Goal: Information Seeking & Learning: Learn about a topic

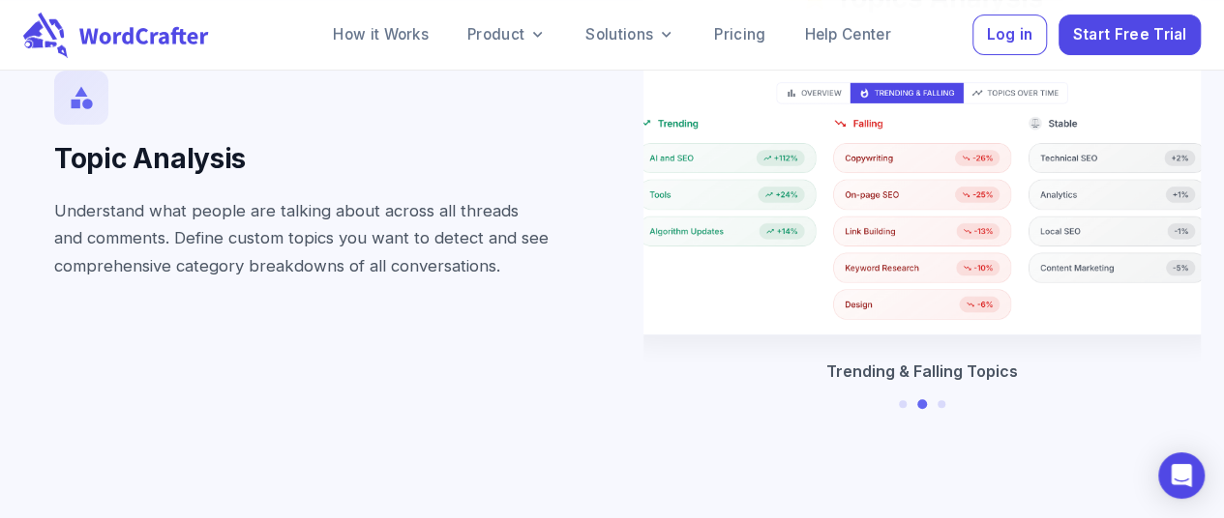
scroll to position [3865, 0]
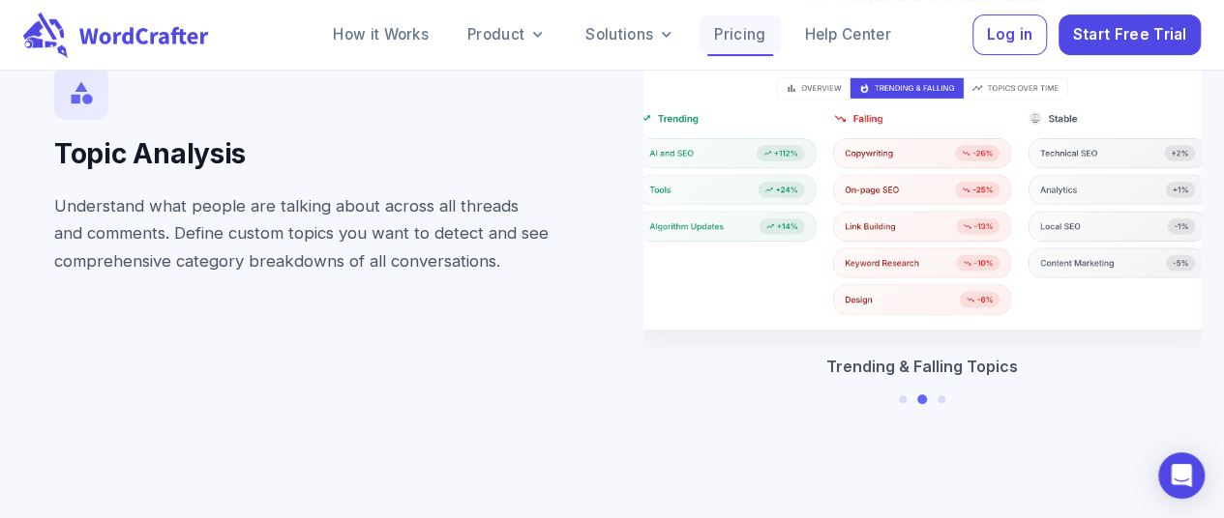
click at [750, 35] on link "Pricing" at bounding box center [739, 34] width 82 height 39
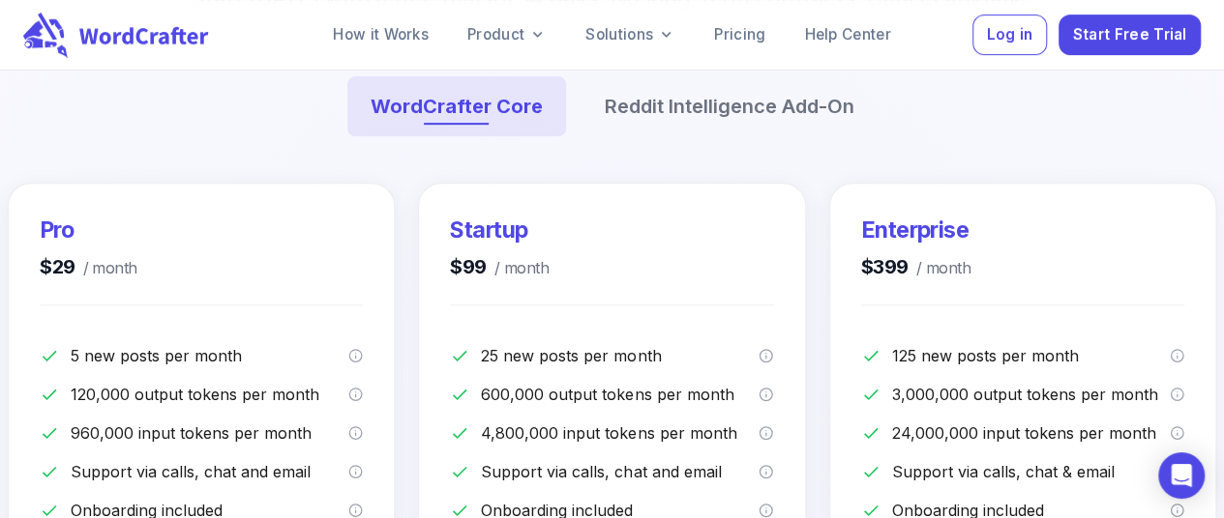
scroll to position [351, 0]
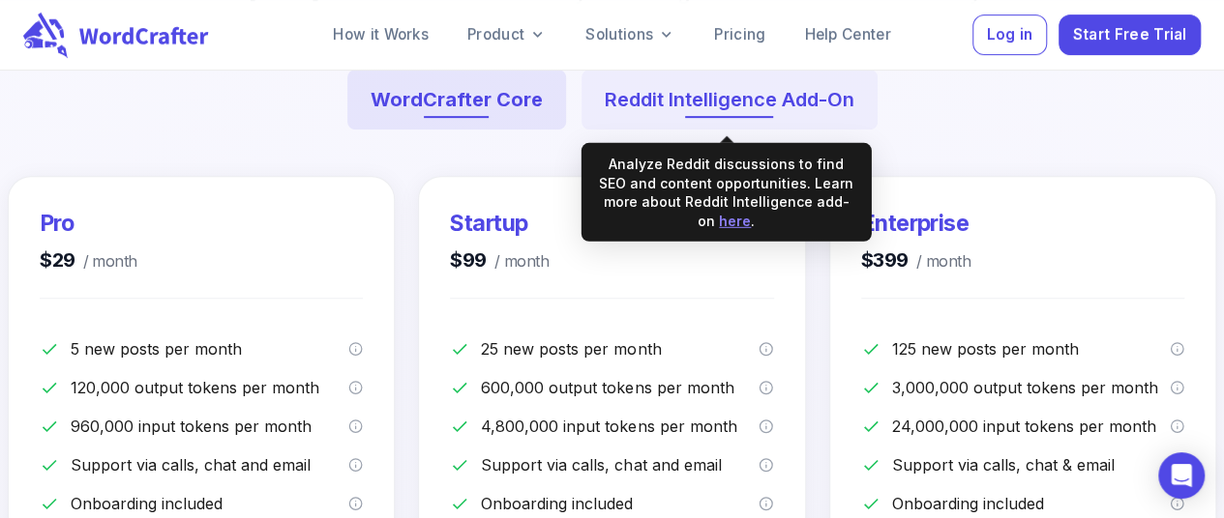
click at [725, 100] on button "Reddit Intelligence Add-On" at bounding box center [729, 100] width 296 height 60
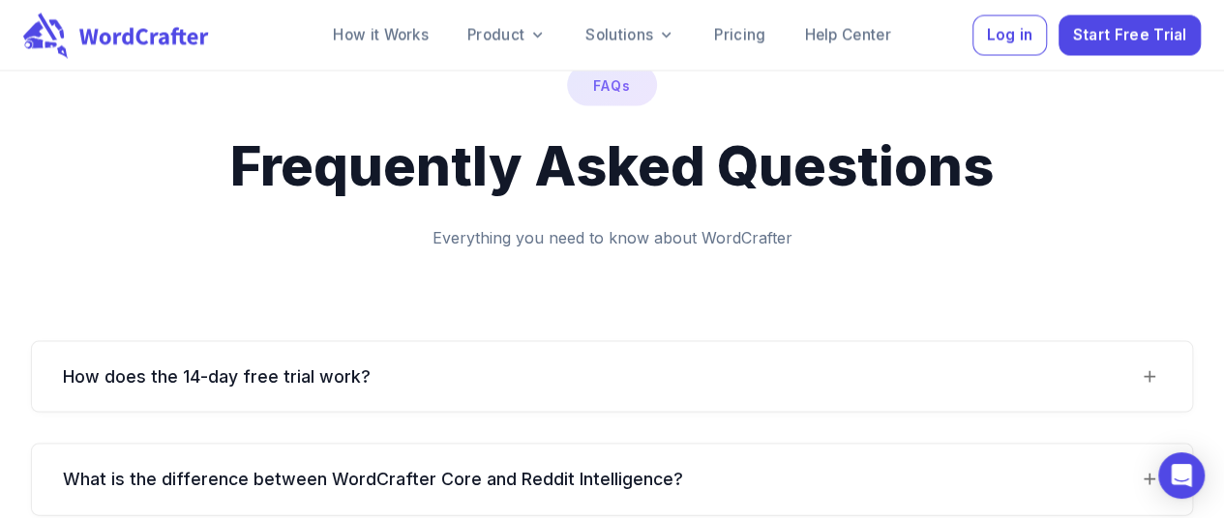
scroll to position [1850, 0]
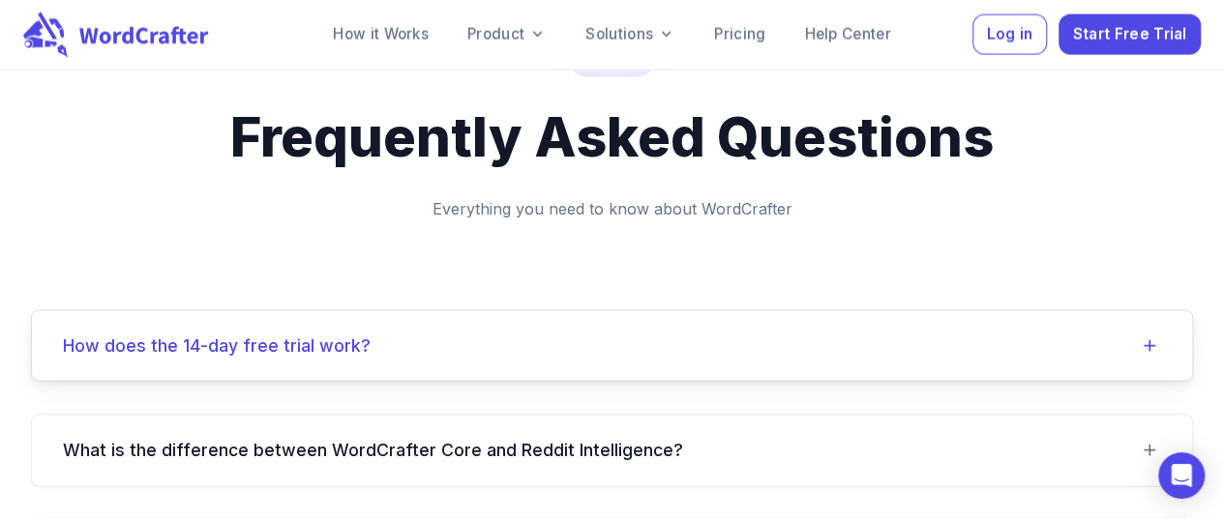
click at [1146, 315] on work\?-header "How does the 14-day free trial work?" at bounding box center [612, 346] width 1160 height 70
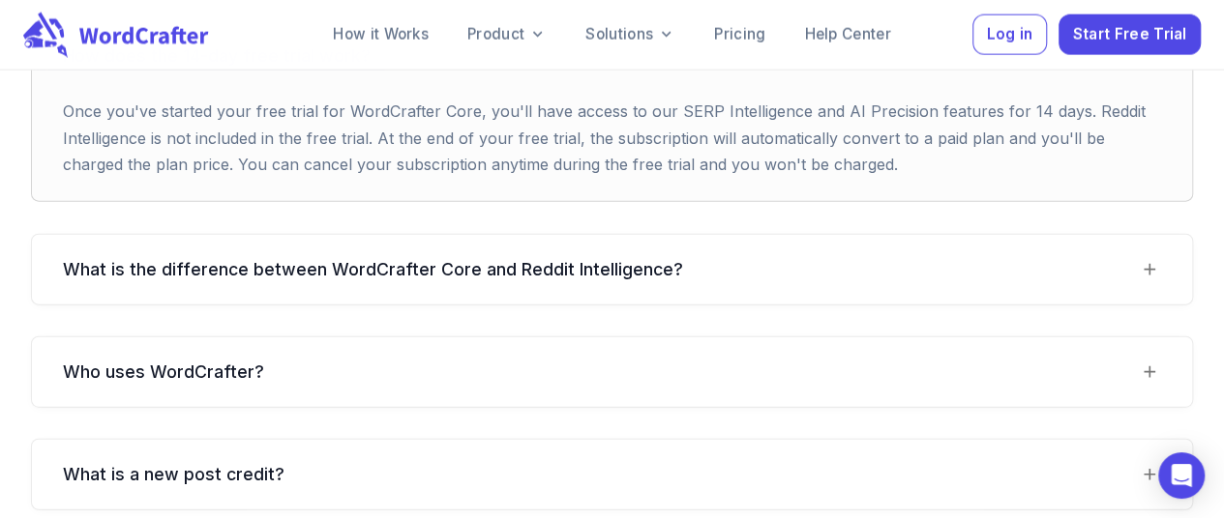
scroll to position [2171, 0]
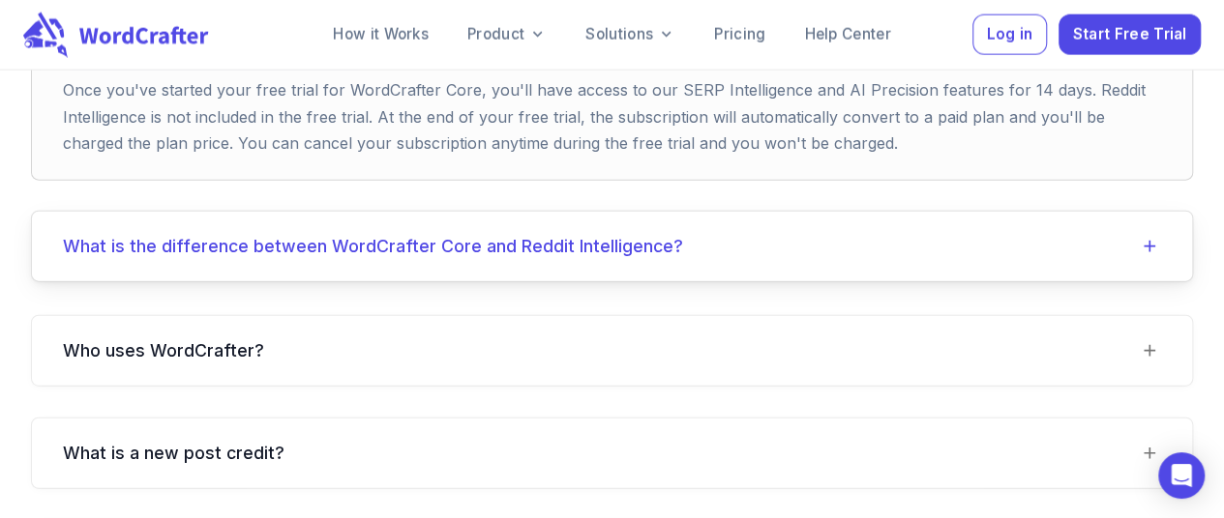
click at [1162, 212] on Intelligence\?-header "What is the difference between WordCrafter Core and Reddit Intelligence?" at bounding box center [612, 247] width 1160 height 70
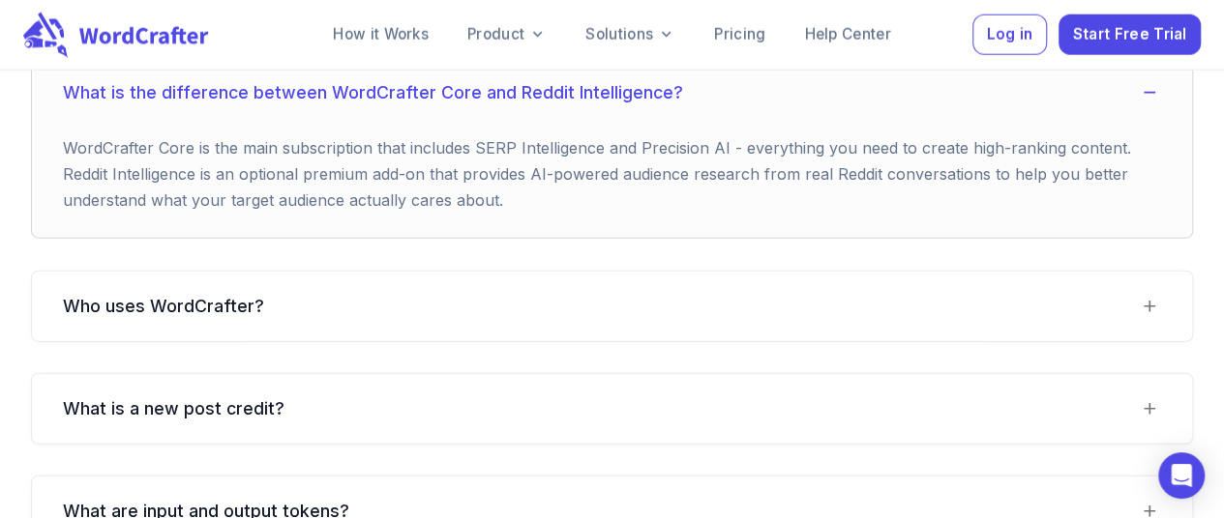
scroll to position [2362, 0]
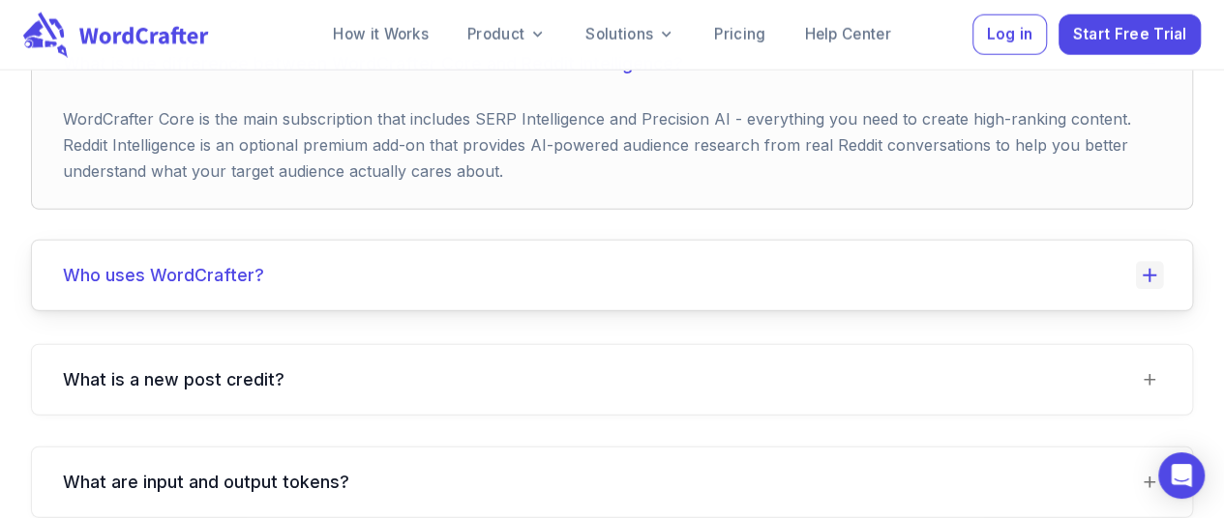
click at [1149, 269] on icon at bounding box center [1149, 276] width 14 height 14
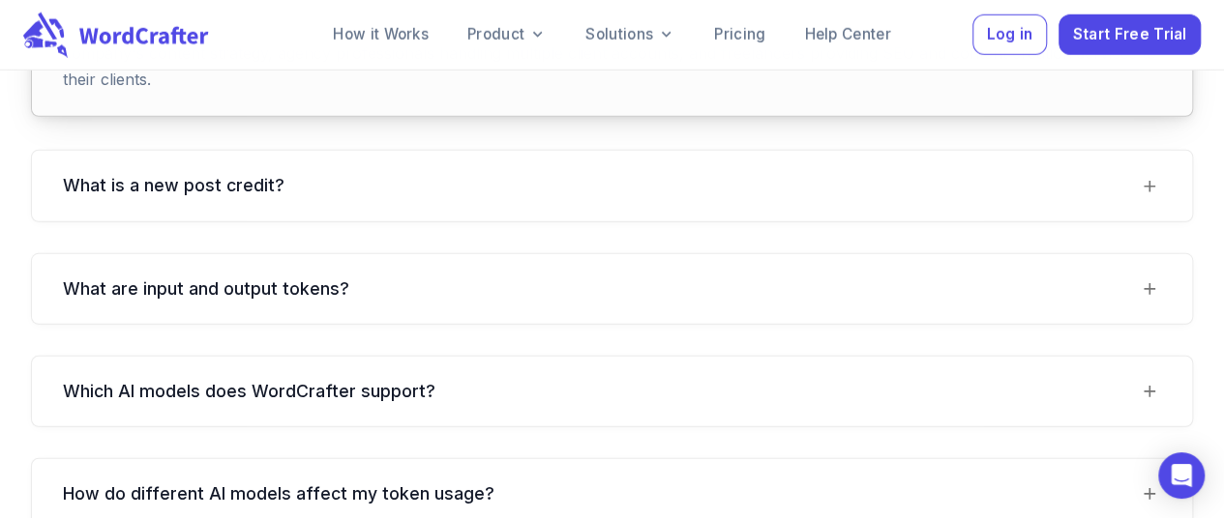
scroll to position [2696, 0]
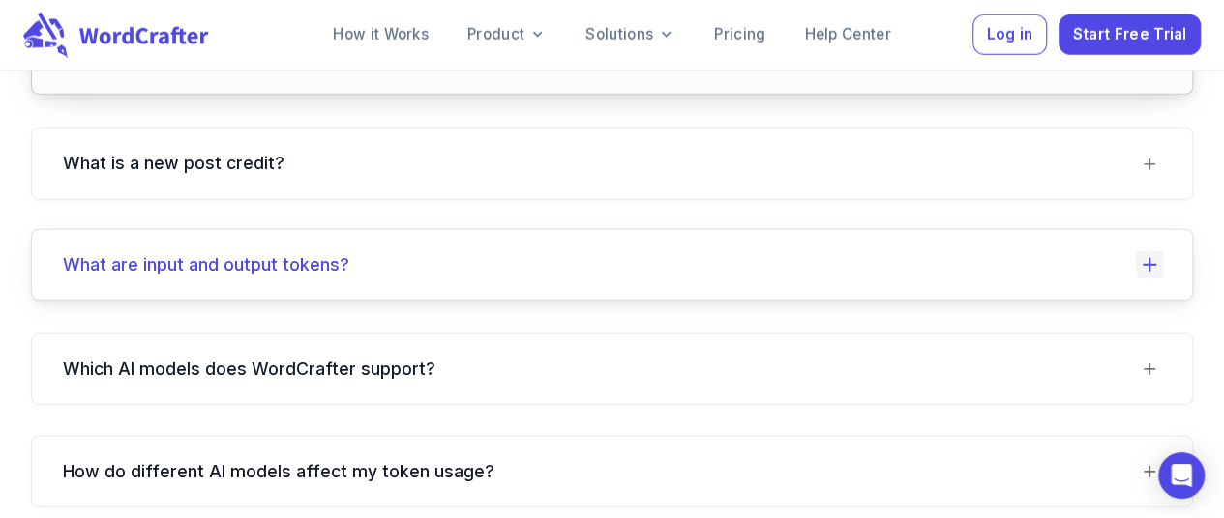
click at [1158, 251] on icon at bounding box center [1150, 265] width 28 height 28
